Goal: Transaction & Acquisition: Purchase product/service

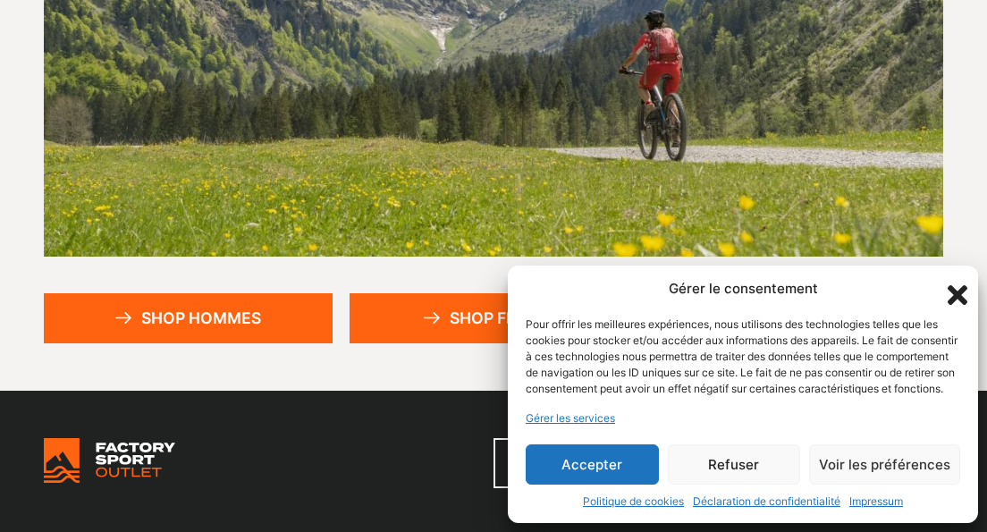
click at [568, 462] on button "Accepter" at bounding box center [592, 464] width 133 height 40
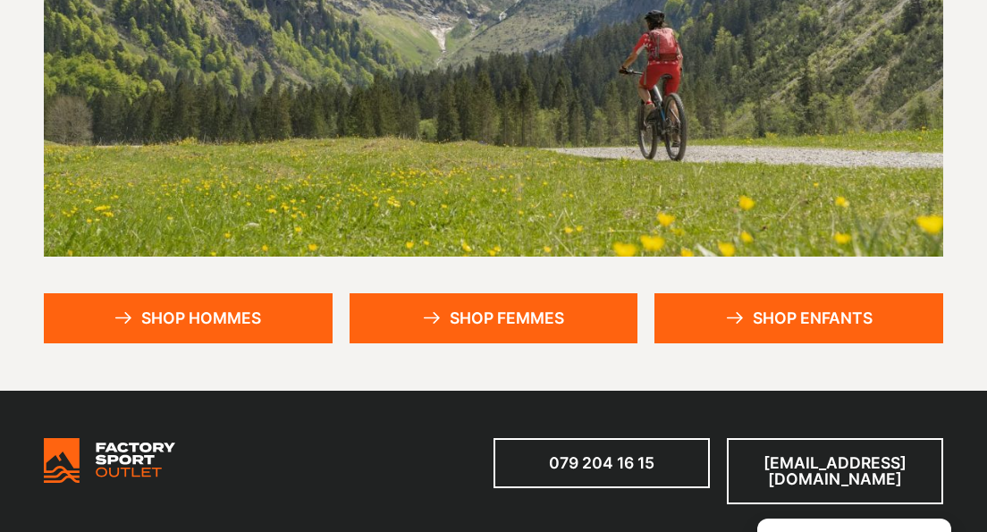
click at [459, 311] on link "Shop femmes" at bounding box center [494, 318] width 289 height 50
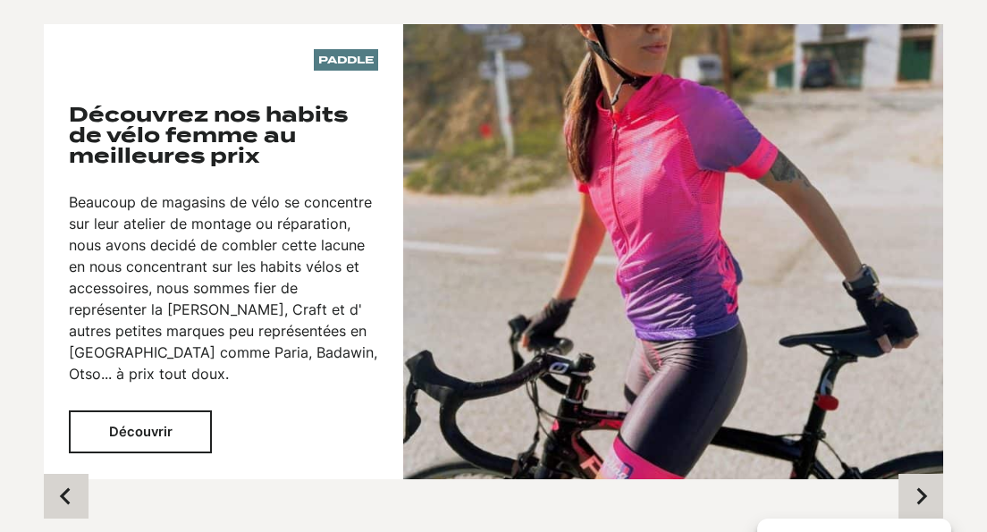
scroll to position [2324, 0]
